Goal: Task Accomplishment & Management: Use online tool/utility

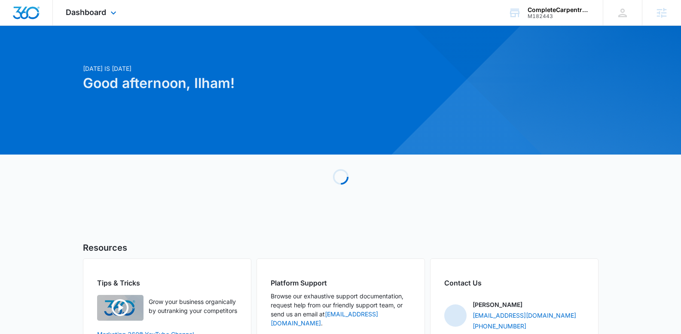
click at [93, 18] on div "Dashboard Apps Reputation Websites Forms CRM Email Social Shop Payments POS Con…" at bounding box center [92, 12] width 79 height 25
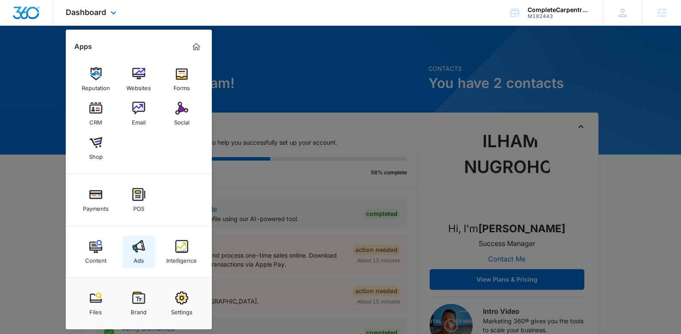
click at [138, 256] on div "Ads" at bounding box center [139, 258] width 10 height 11
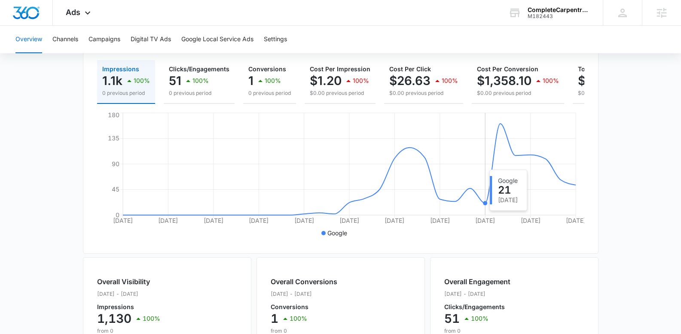
scroll to position [97, 0]
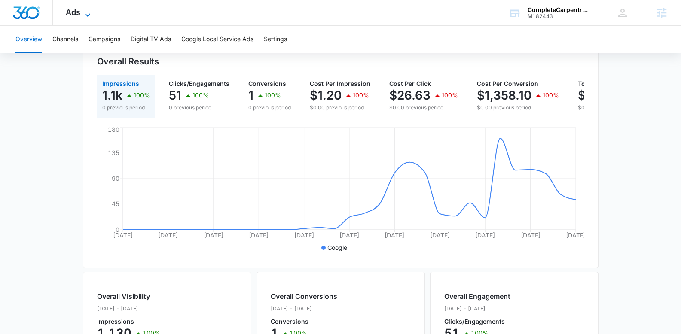
click at [69, 13] on span "Ads" at bounding box center [73, 12] width 15 height 9
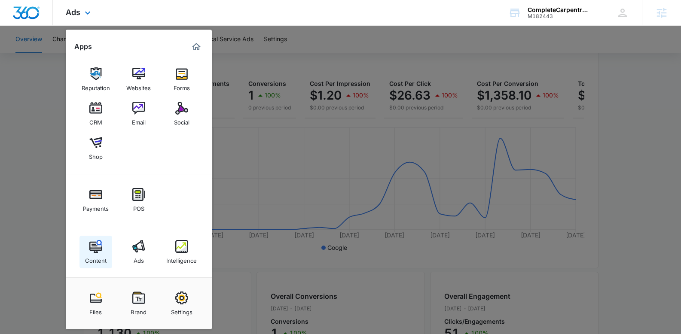
click at [94, 259] on div "Content" at bounding box center [95, 258] width 21 height 11
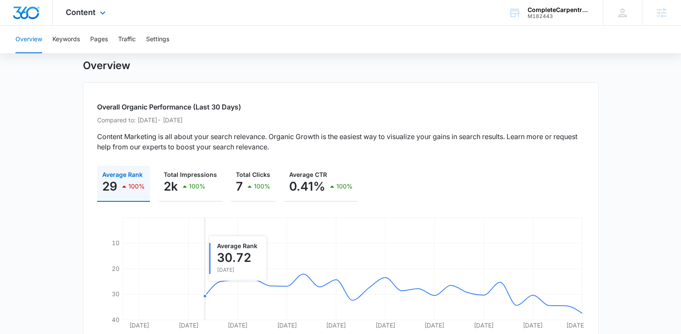
scroll to position [9, 0]
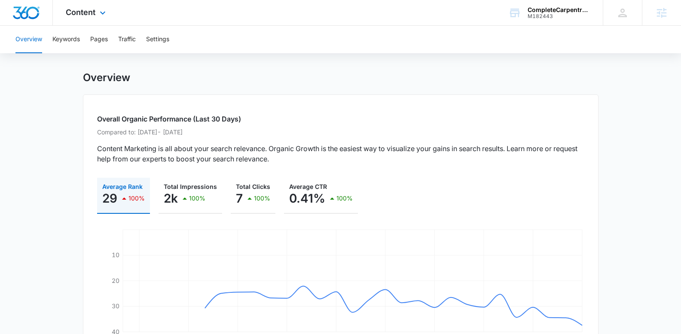
click at [86, 5] on div "Content Apps Reputation Websites Forms CRM Email Social Shop Payments POS Conte…" at bounding box center [87, 12] width 68 height 25
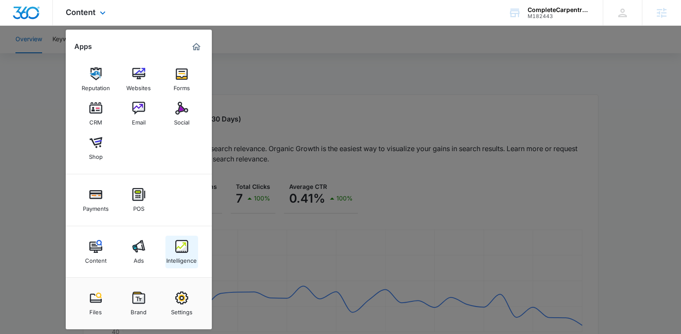
click at [179, 261] on div "Intelligence" at bounding box center [181, 258] width 31 height 11
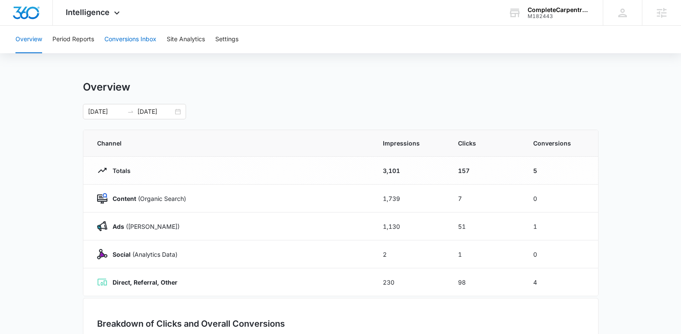
click at [122, 40] on button "Conversions Inbox" at bounding box center [130, 40] width 52 height 28
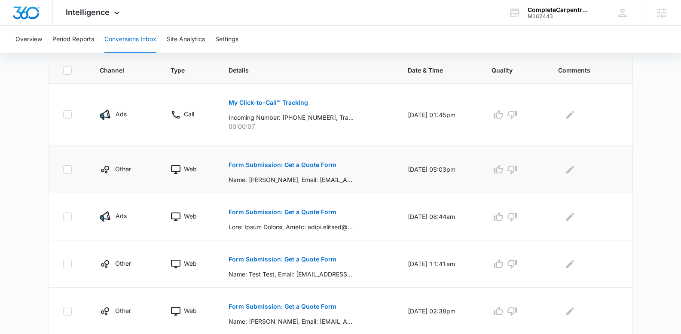
scroll to position [207, 0]
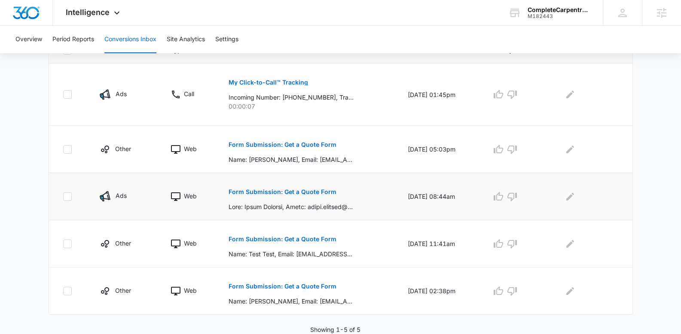
click at [294, 189] on p "Form Submission: Get a Quote Form" at bounding box center [283, 192] width 108 height 6
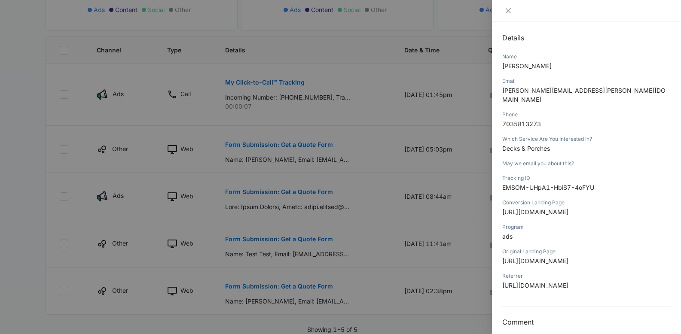
scroll to position [0, 0]
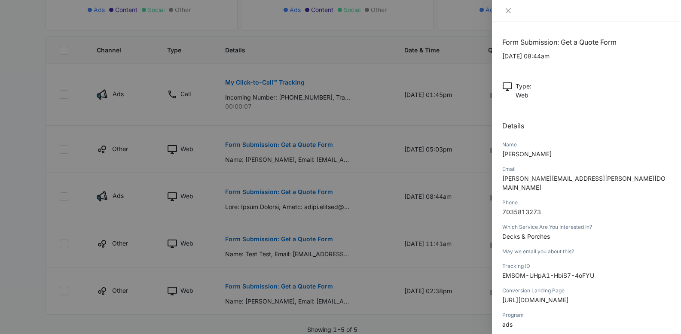
click at [504, 16] on div at bounding box center [586, 11] width 189 height 22
click at [515, 14] on div at bounding box center [586, 11] width 168 height 8
click at [507, 10] on icon "close" at bounding box center [508, 10] width 7 height 7
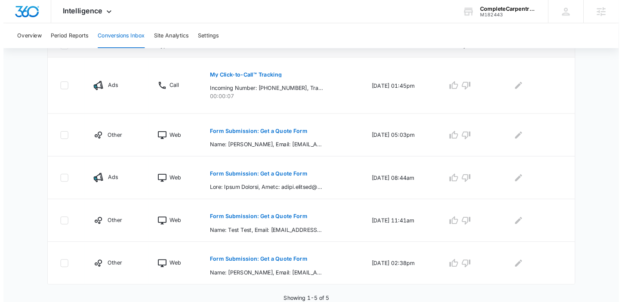
scroll to position [207, 0]
